Goal: Task Accomplishment & Management: Use online tool/utility

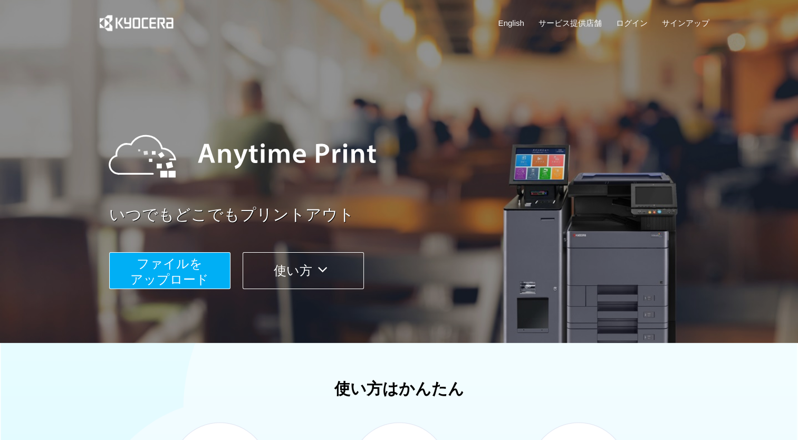
click at [184, 256] on span "ファイルを ​​アップロード" at bounding box center [169, 271] width 79 height 30
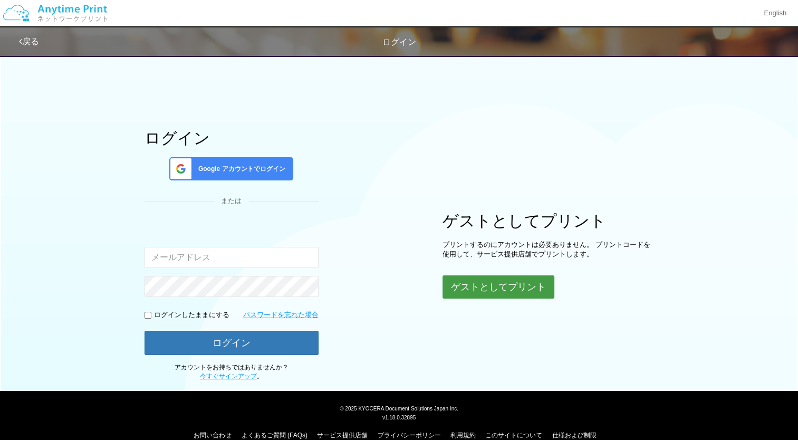
click at [473, 280] on button "ゲストとしてプリント" at bounding box center [499, 286] width 112 height 23
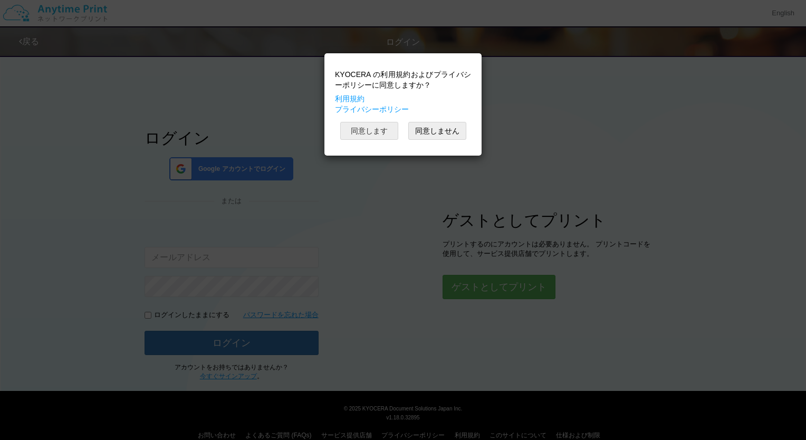
click at [368, 128] on button "同意します" at bounding box center [369, 131] width 58 height 18
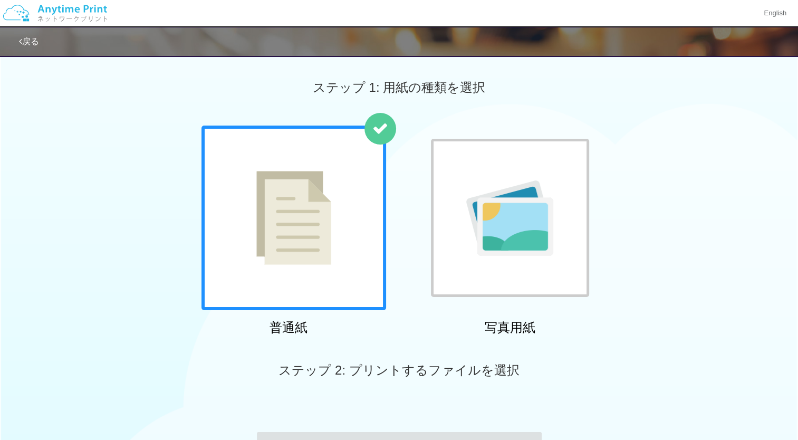
click at [367, 168] on div at bounding box center [294, 218] width 185 height 185
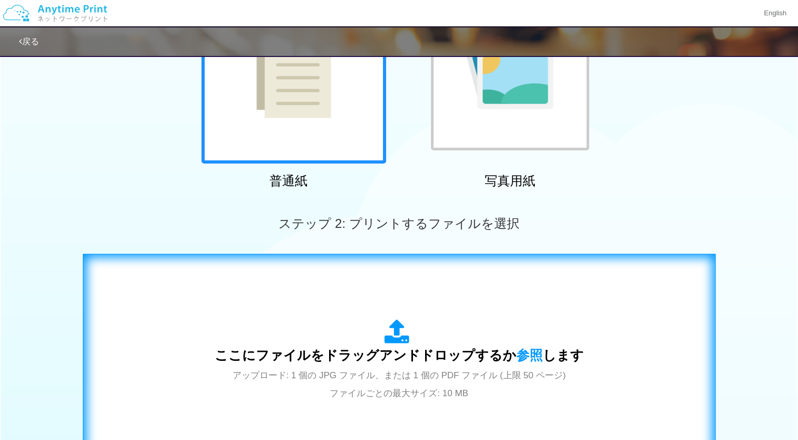
scroll to position [221, 0]
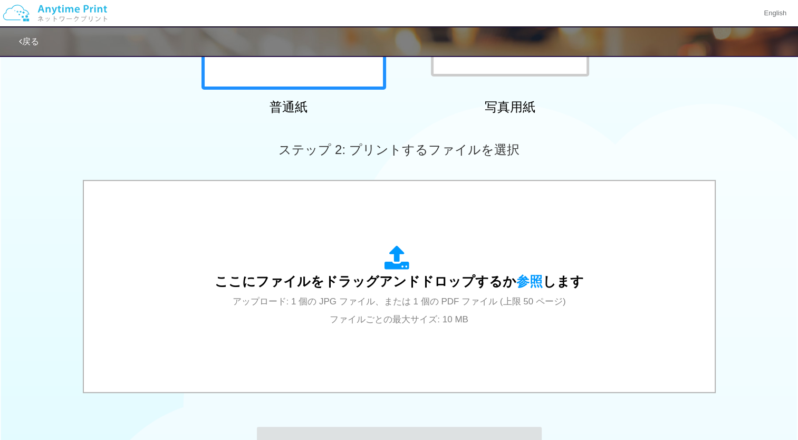
click at [188, 122] on div "ステップ 2: プリントするファイルを選択" at bounding box center [399, 150] width 798 height 60
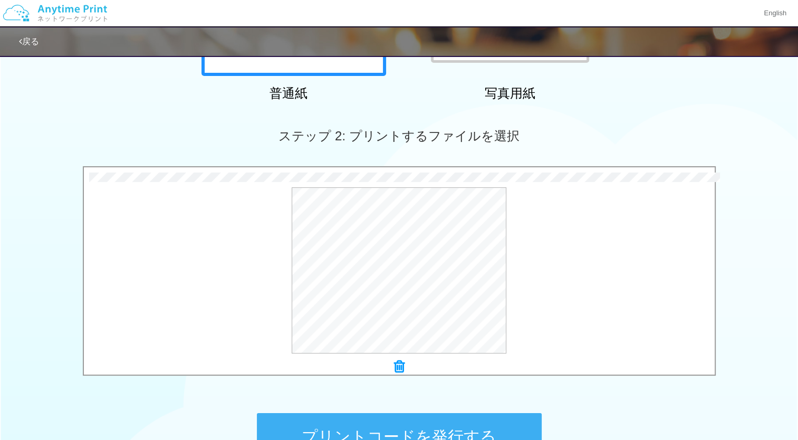
scroll to position [239, 0]
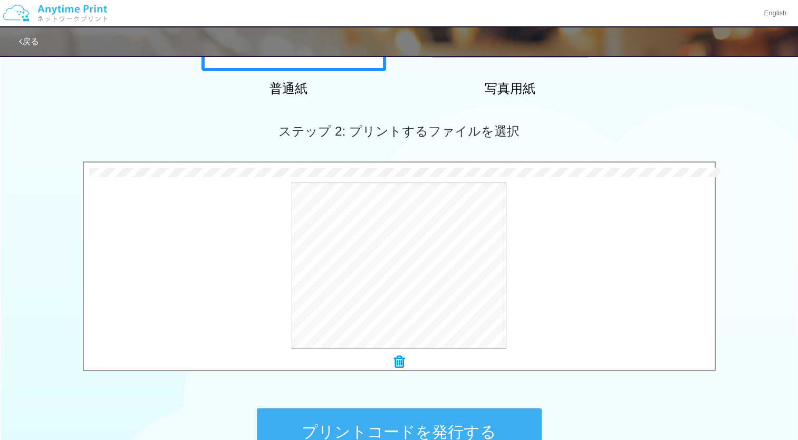
click at [424, 427] on button "プリントコードを発行する" at bounding box center [399, 431] width 285 height 47
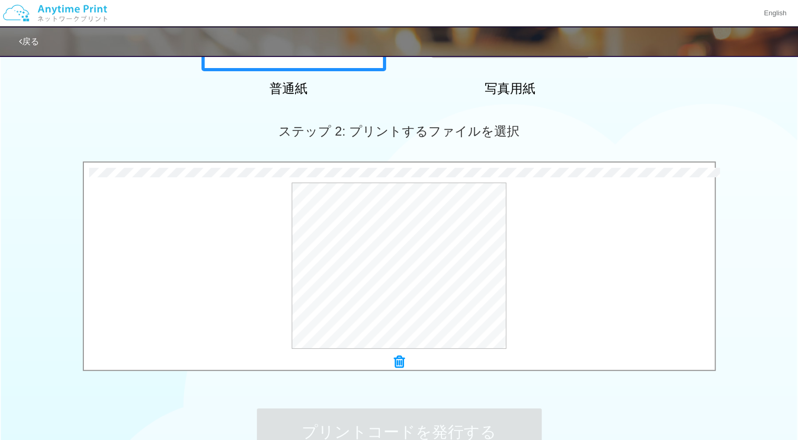
scroll to position [0, 0]
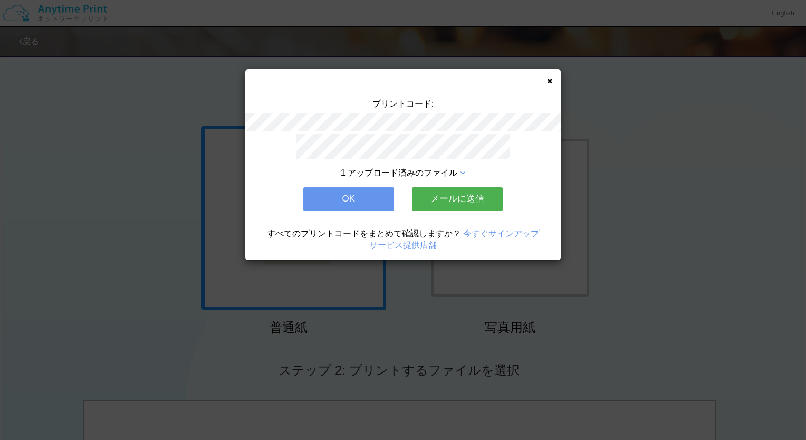
click at [342, 196] on button "OK" at bounding box center [348, 198] width 91 height 23
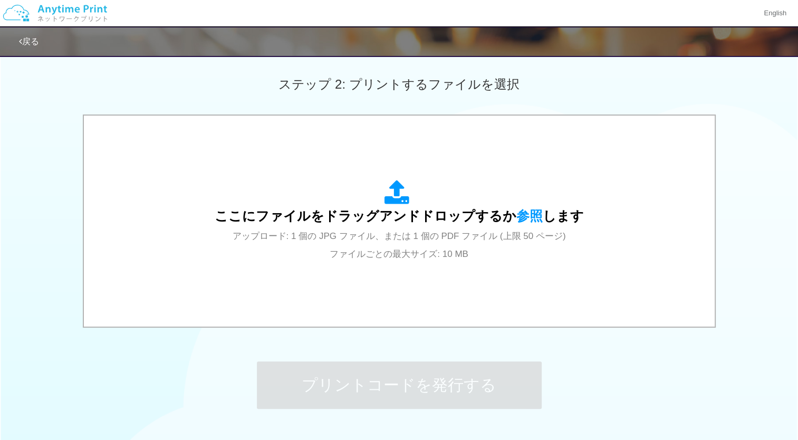
scroll to position [286, 0]
